Goal: Task Accomplishment & Management: Manage account settings

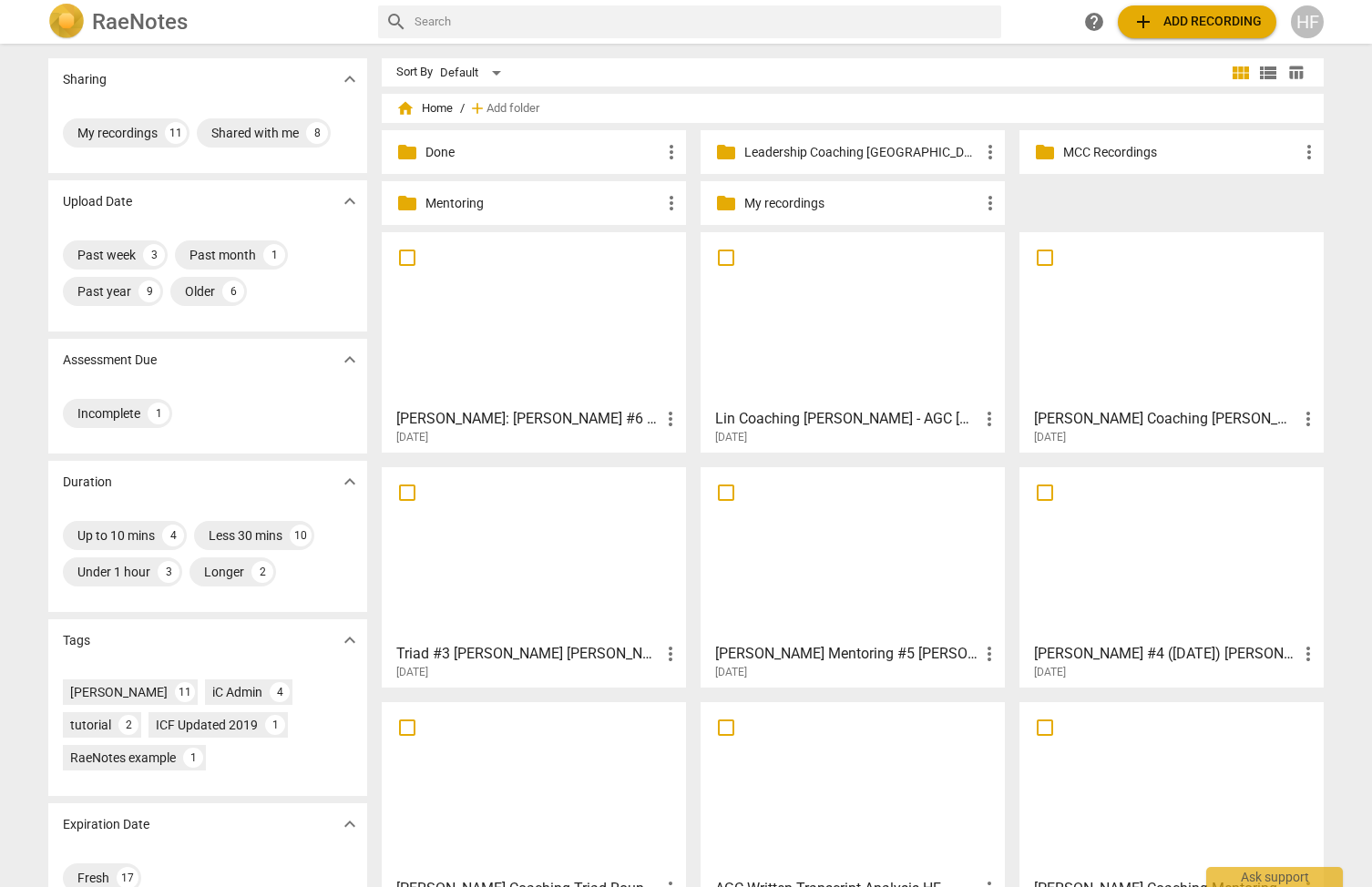
click at [1315, 23] on div "HF" at bounding box center [1307, 21] width 33 height 33
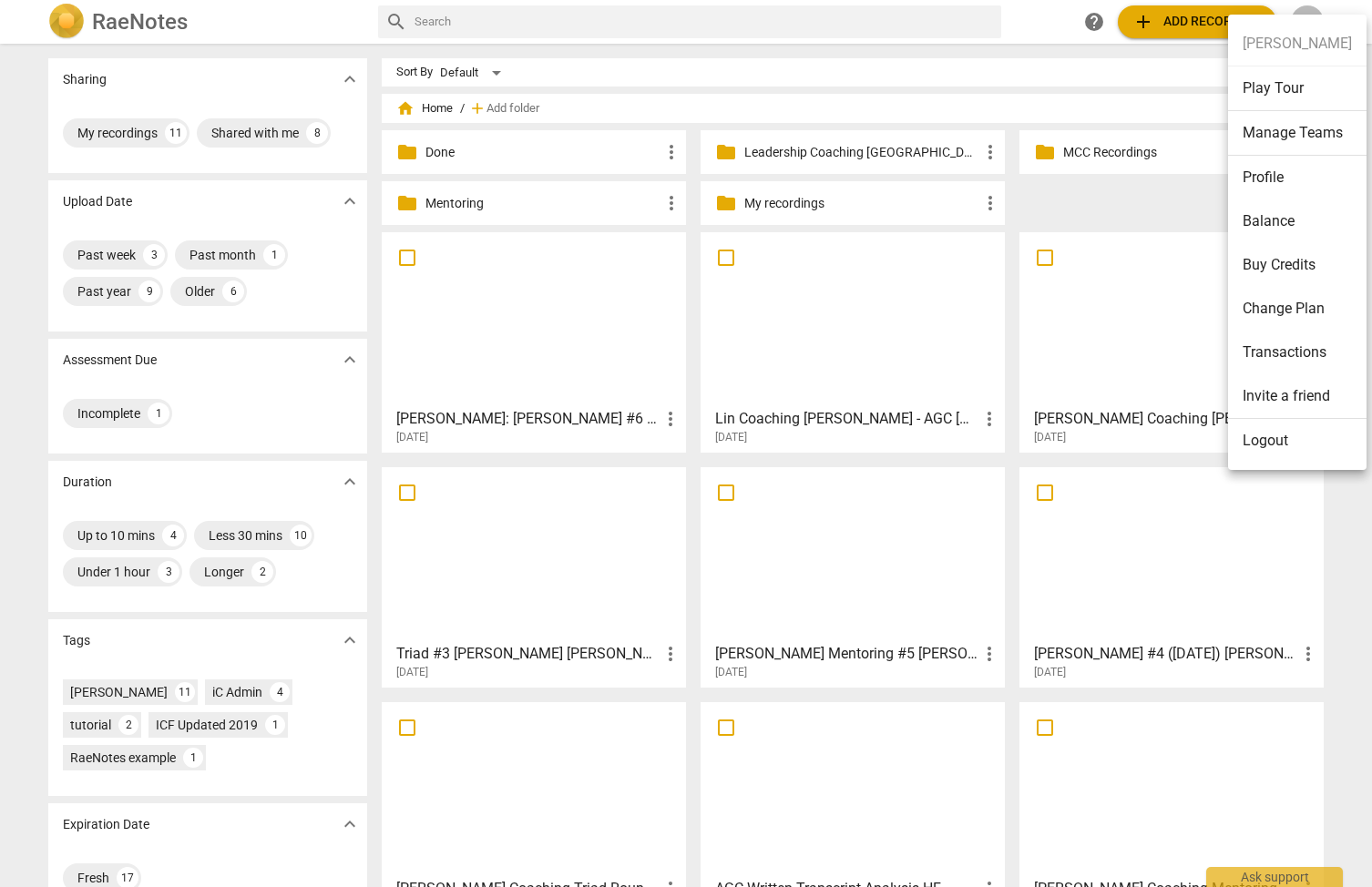
click at [1289, 433] on li "Logout" at bounding box center [1297, 441] width 139 height 44
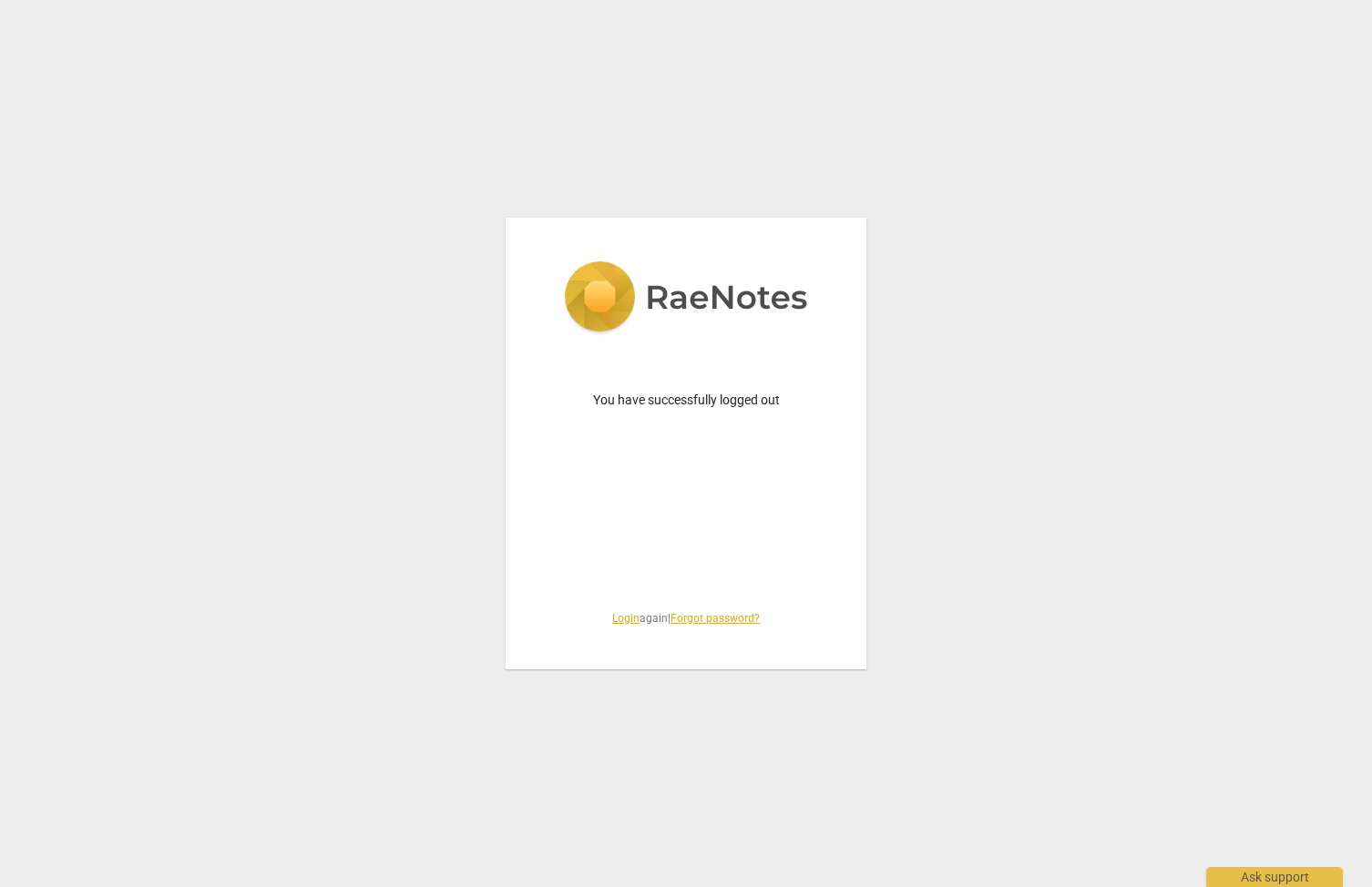
click at [625, 618] on link "Login" at bounding box center [625, 618] width 27 height 13
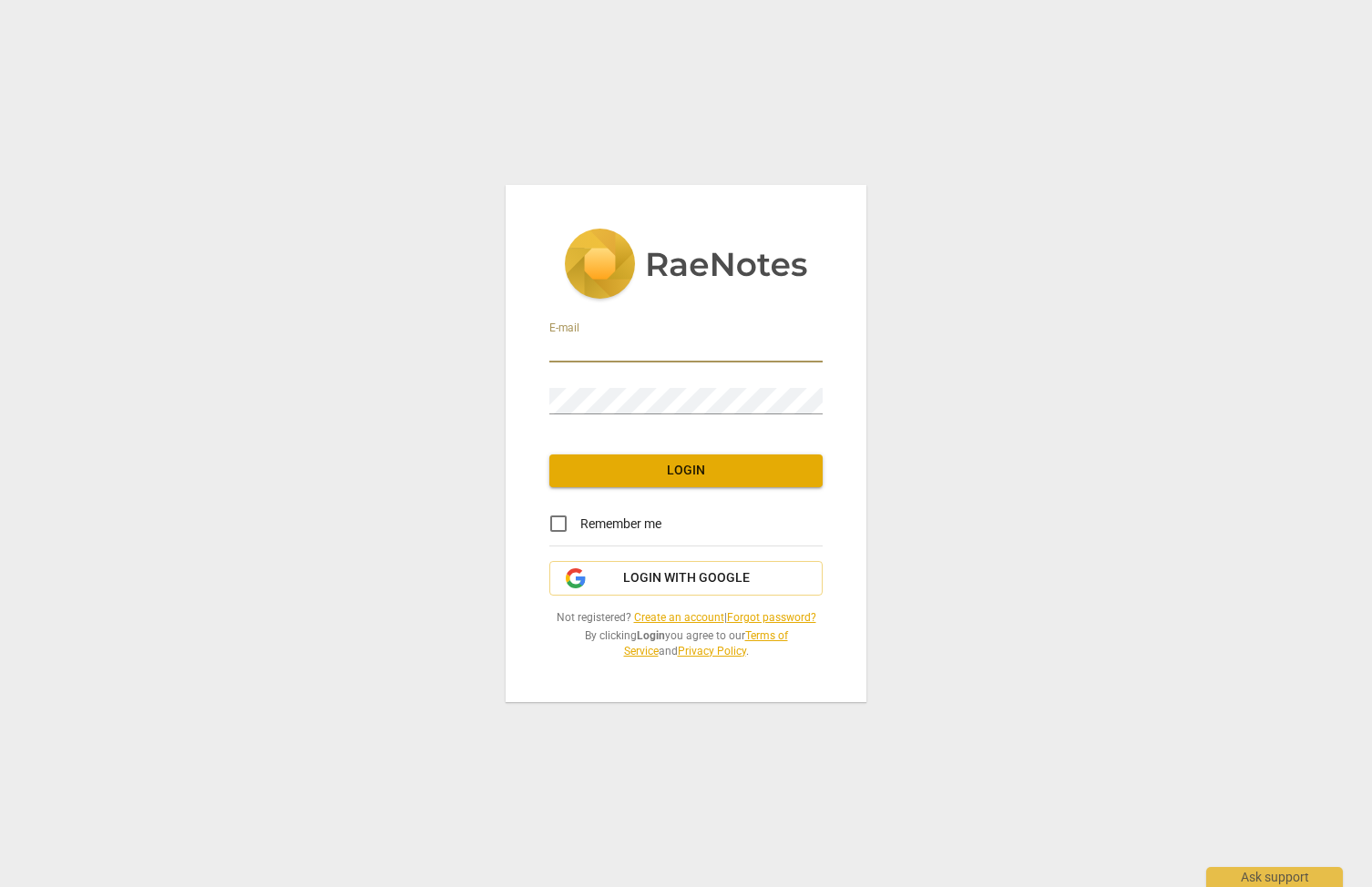
type input "[PERSON_NAME][EMAIL_ADDRESS][DOMAIN_NAME]"
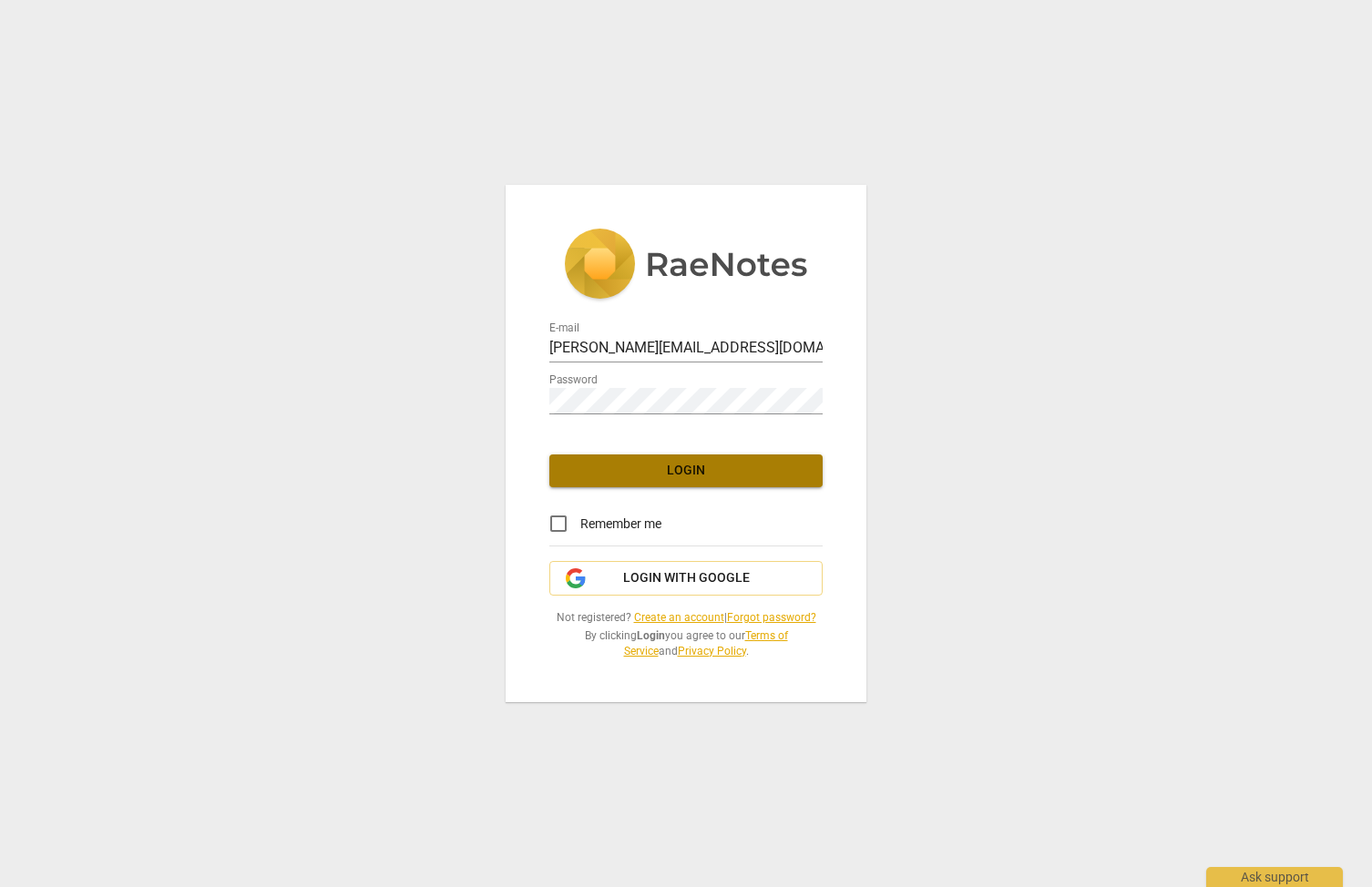
click at [700, 464] on span "Login" at bounding box center [686, 470] width 244 height 18
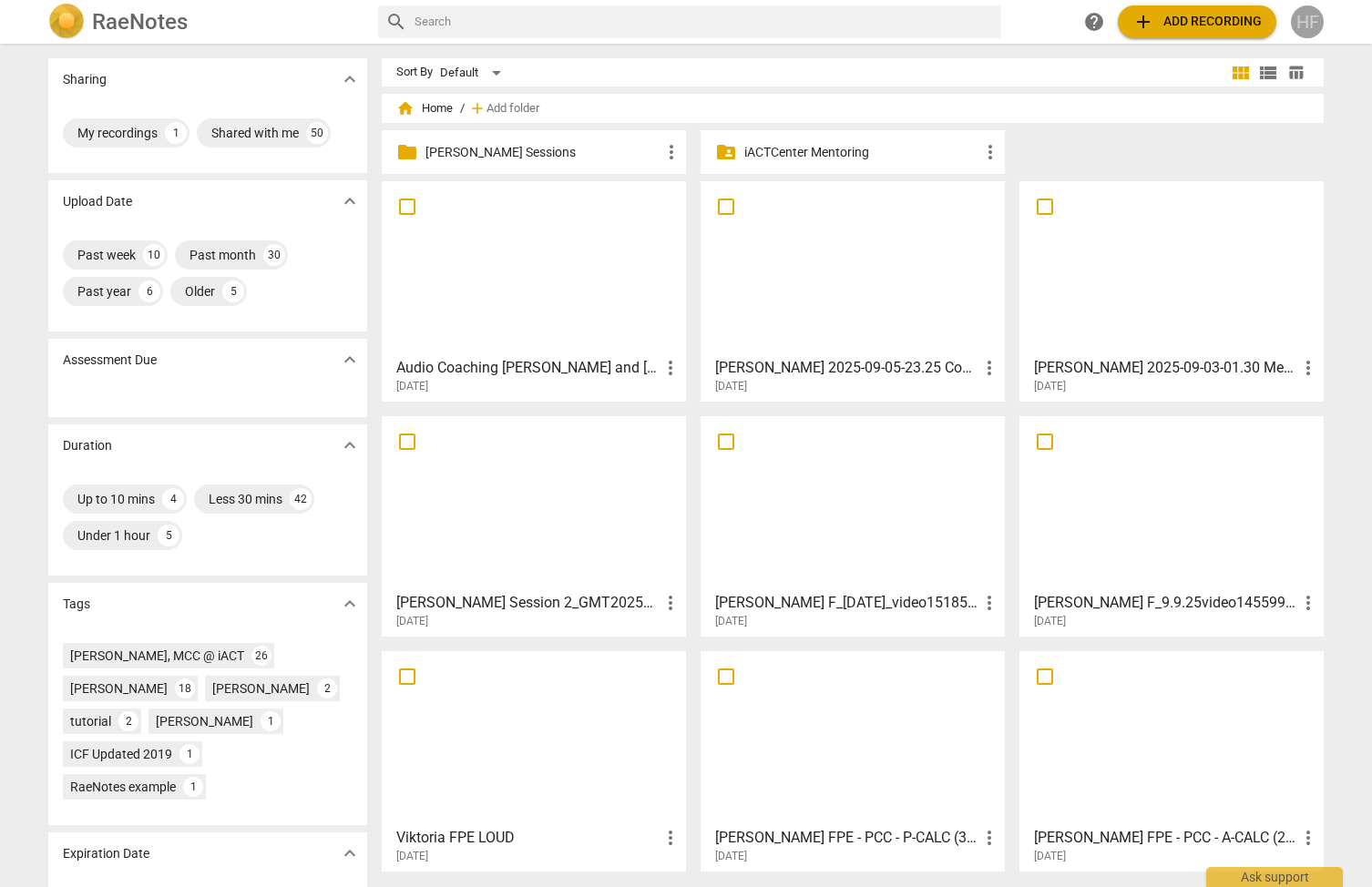
click at [1299, 29] on div "HF" at bounding box center [1307, 21] width 33 height 33
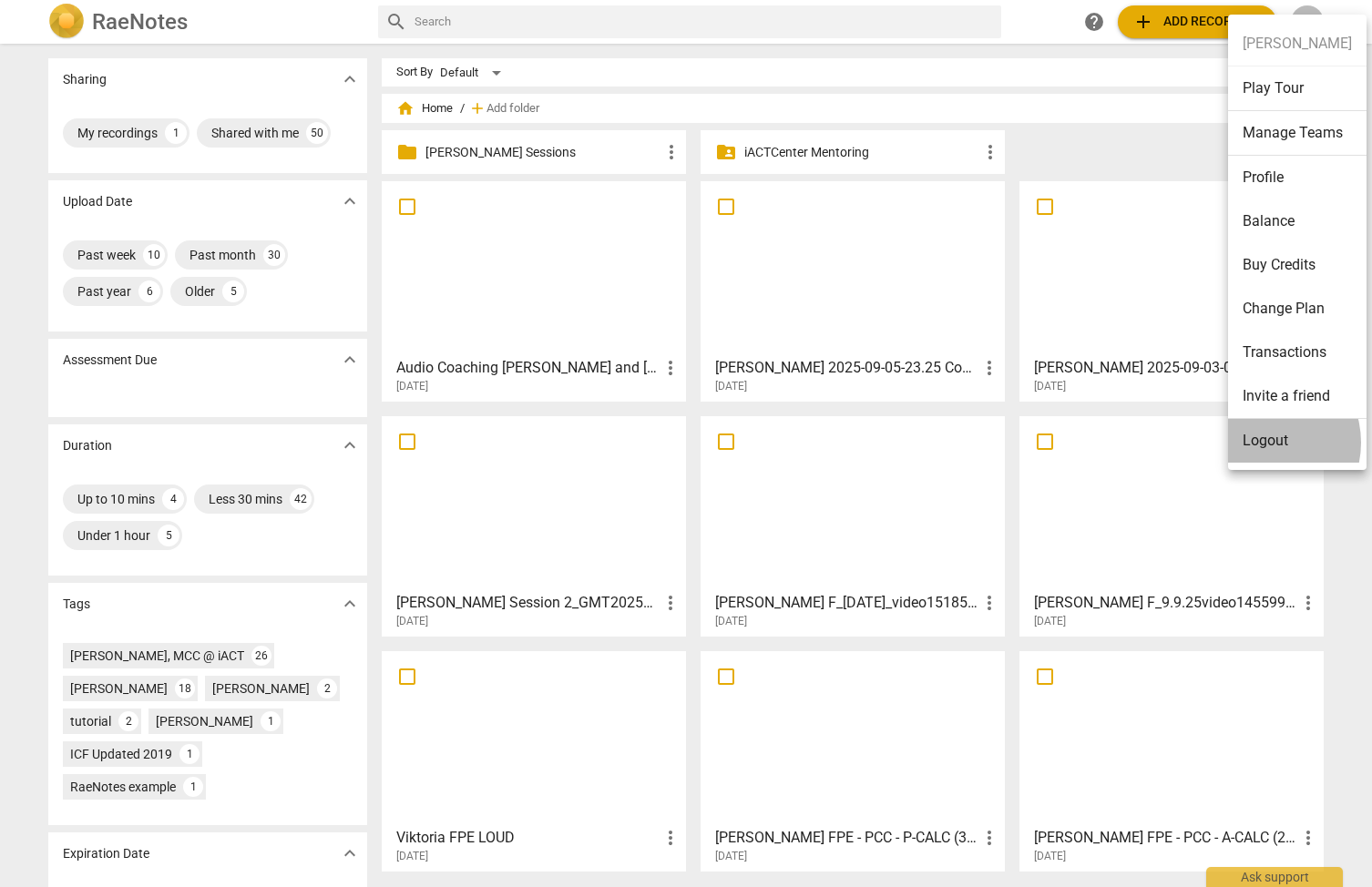
click at [1261, 443] on li "Logout" at bounding box center [1297, 441] width 139 height 44
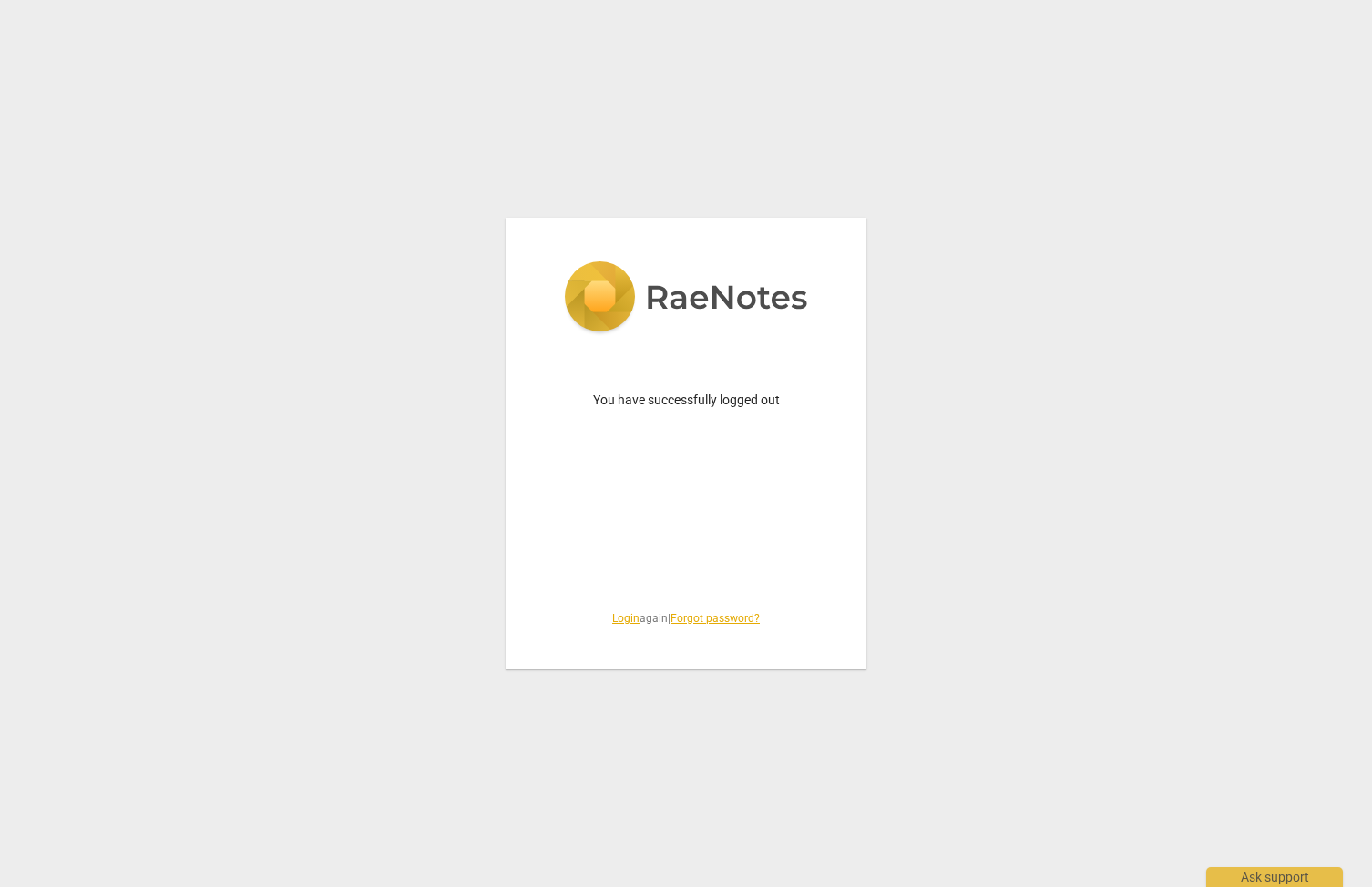
click at [613, 619] on link "Login" at bounding box center [625, 618] width 27 height 13
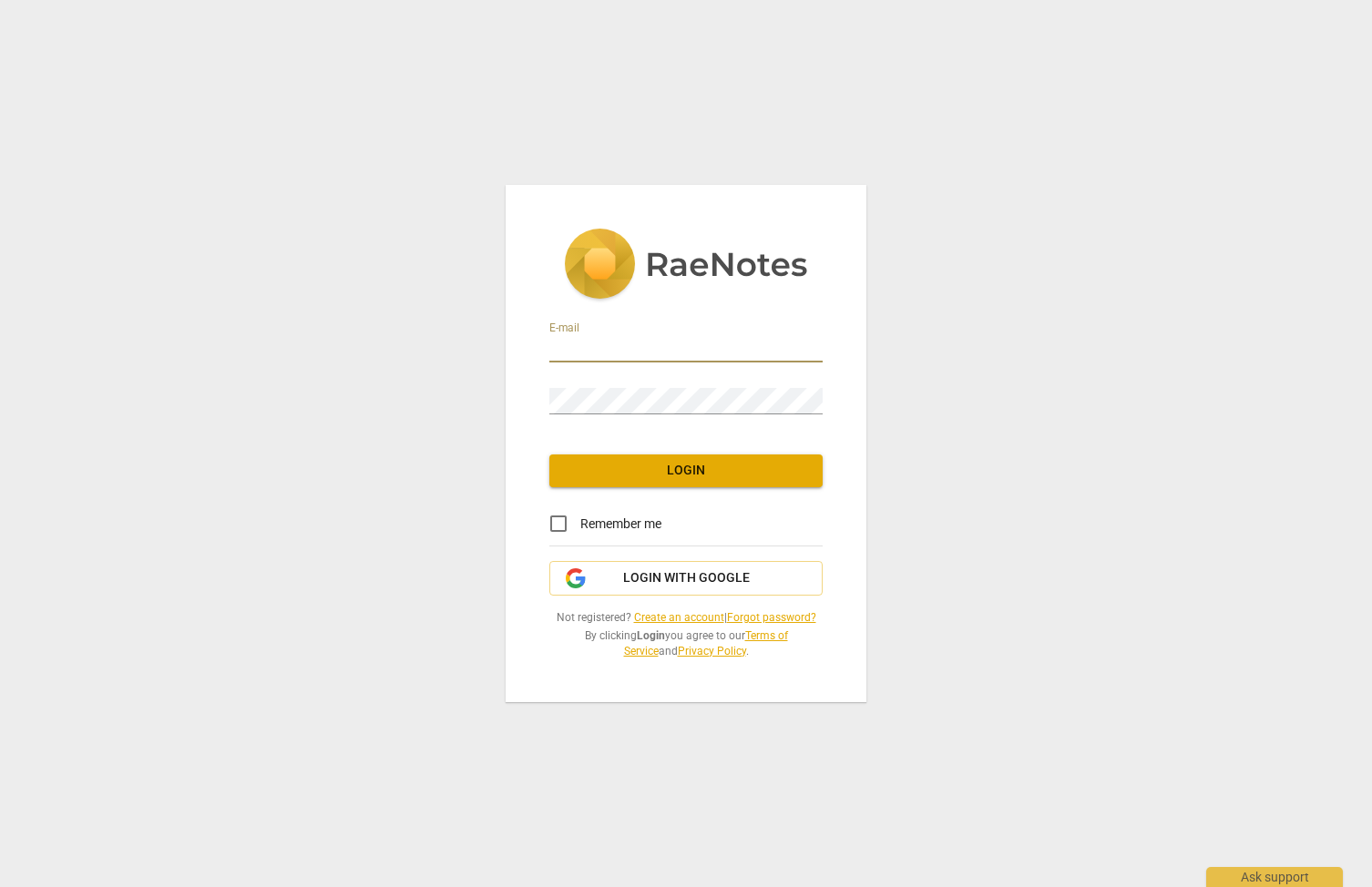
type input "[PERSON_NAME][EMAIL_ADDRESS][DOMAIN_NAME]"
click at [672, 473] on span "Login" at bounding box center [686, 470] width 244 height 18
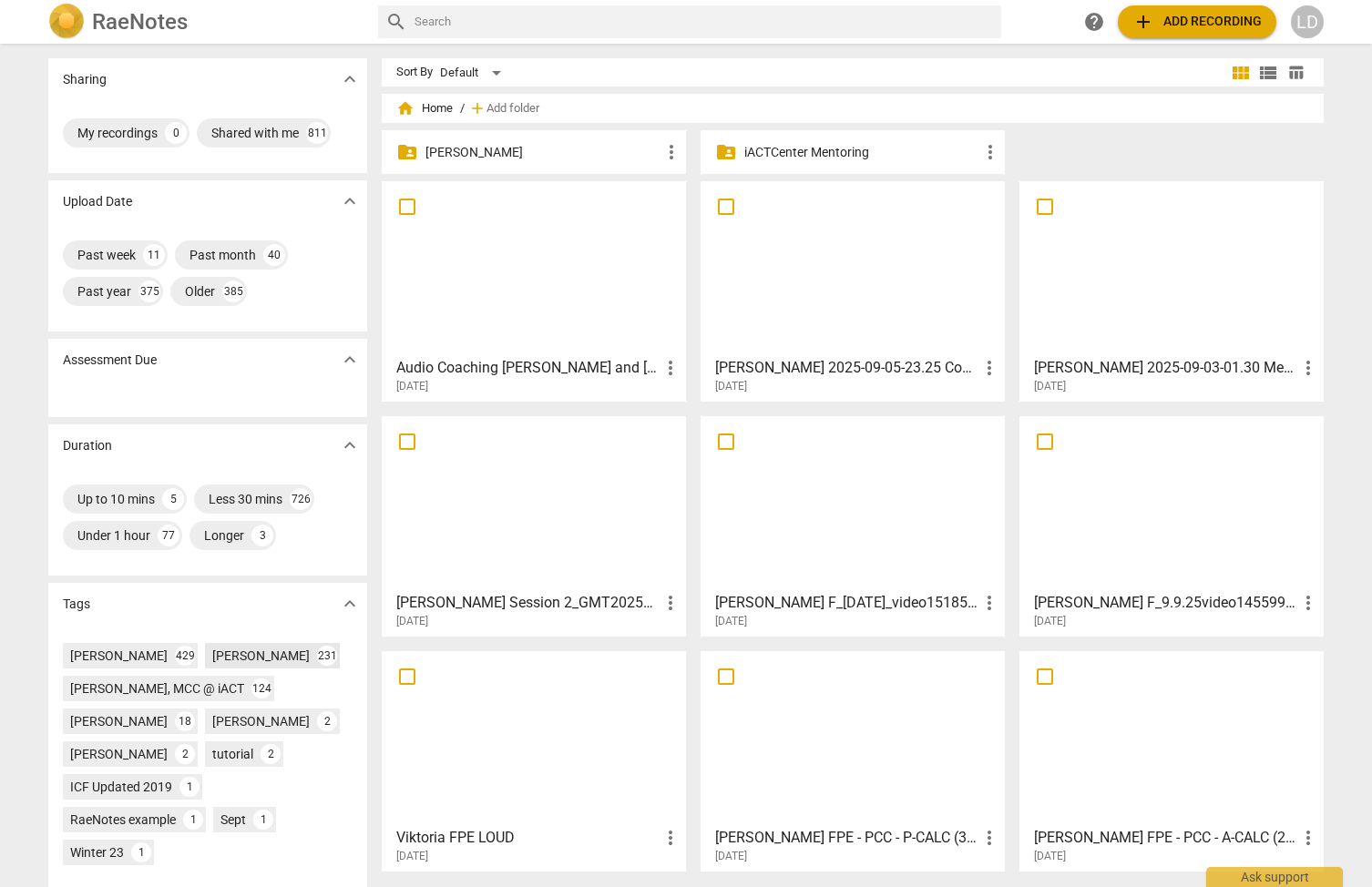
click at [212, 653] on div "[PERSON_NAME]" at bounding box center [261, 656] width 98 height 18
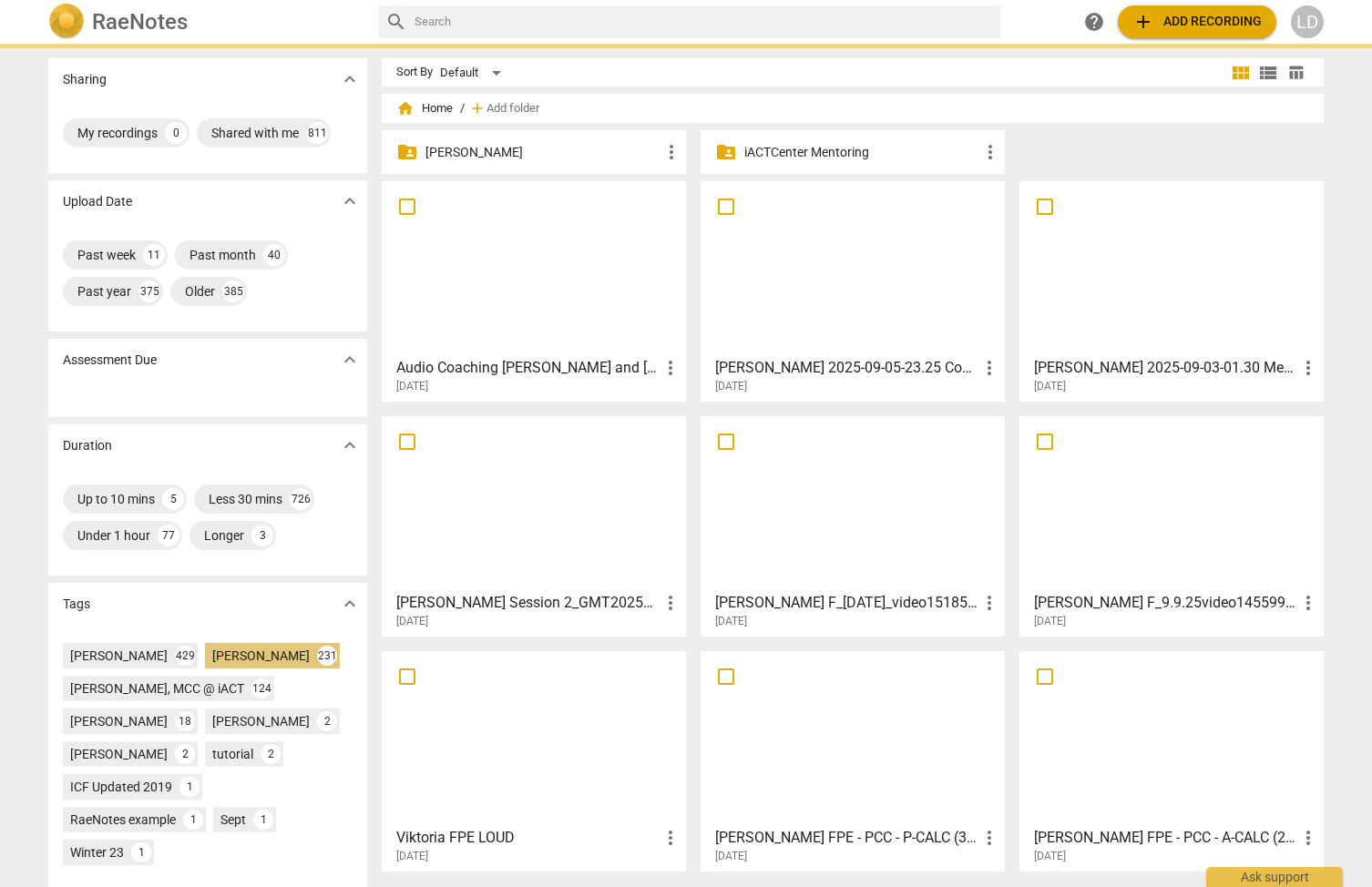
click at [212, 653] on div "[PERSON_NAME]" at bounding box center [261, 656] width 98 height 18
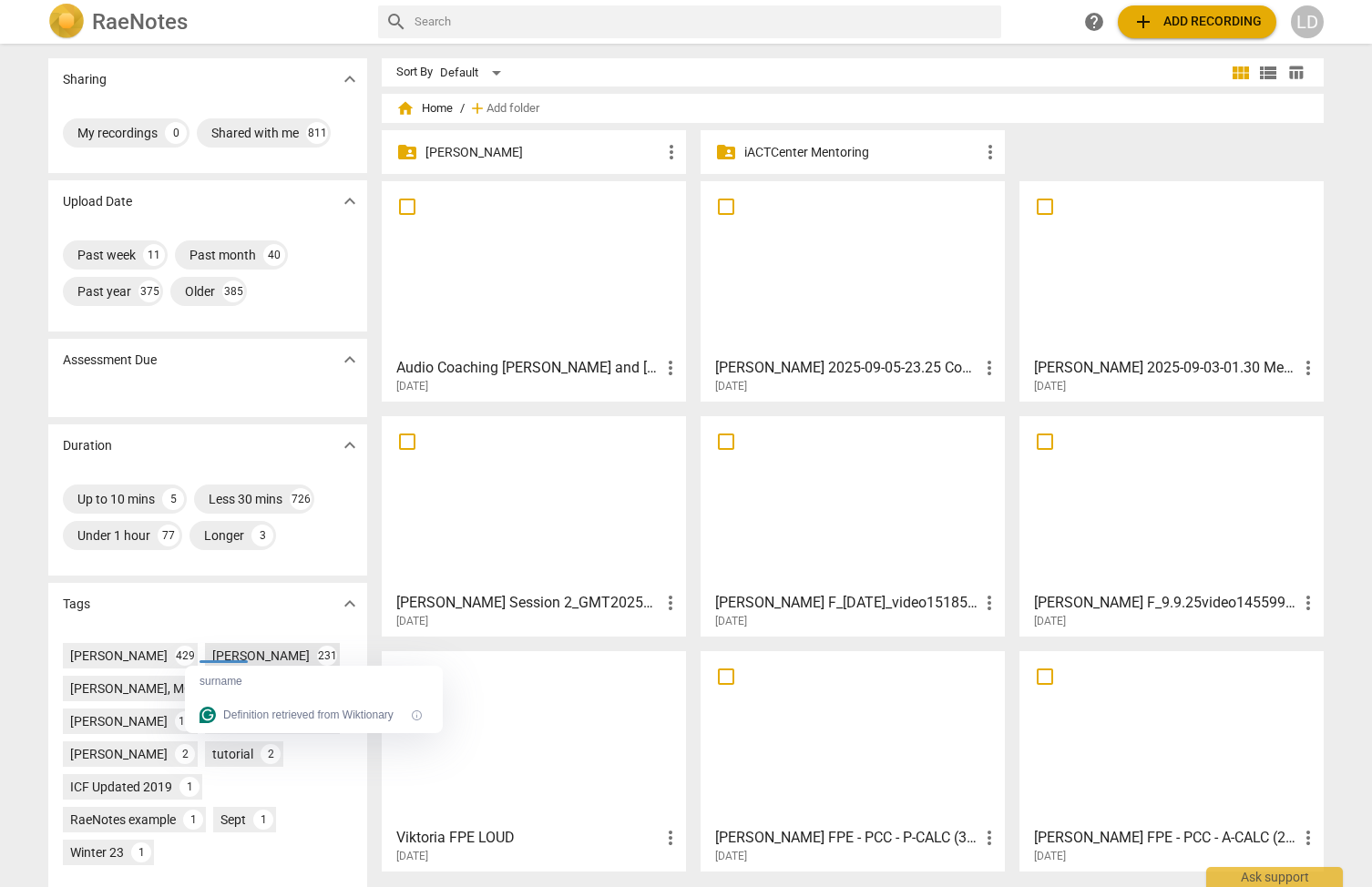
click at [212, 655] on div "[PERSON_NAME]" at bounding box center [261, 656] width 98 height 18
click at [1314, 16] on div "LD" at bounding box center [1307, 21] width 33 height 33
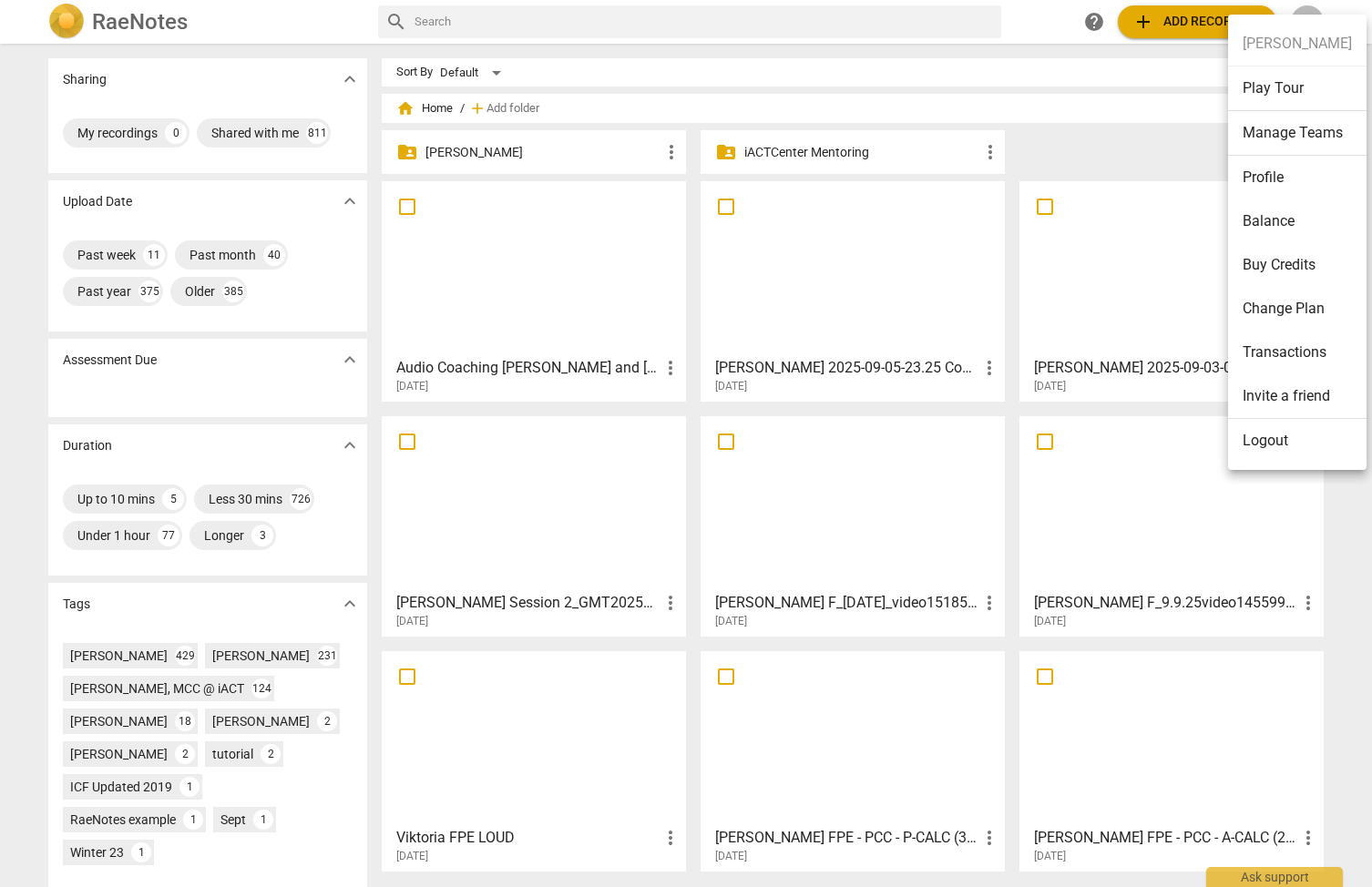
click at [1303, 224] on li "Balance" at bounding box center [1297, 221] width 139 height 44
